Goal: Task Accomplishment & Management: Use online tool/utility

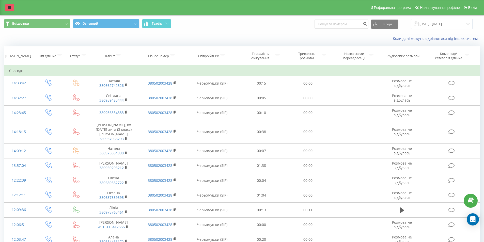
click at [7, 5] on link at bounding box center [9, 7] width 9 height 7
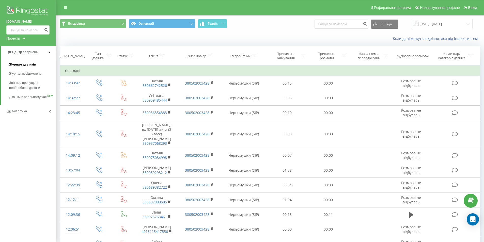
click at [26, 64] on span "Журнал дзвінків" at bounding box center [22, 64] width 27 height 5
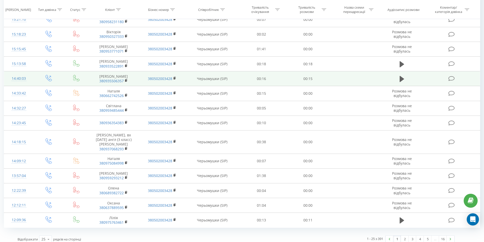
scroll to position [231, 0]
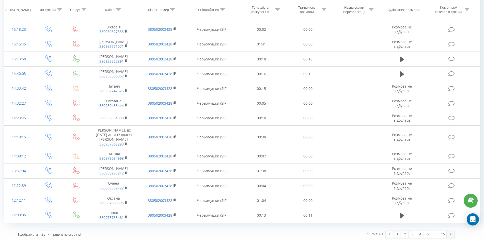
click at [450, 236] on link at bounding box center [451, 234] width 8 height 7
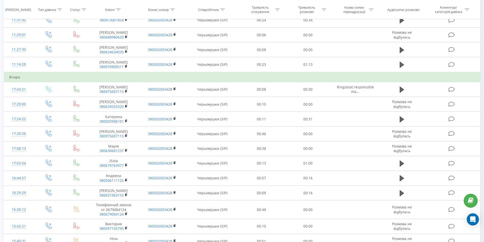
scroll to position [34, 0]
